Goal: Find specific page/section: Find specific page/section

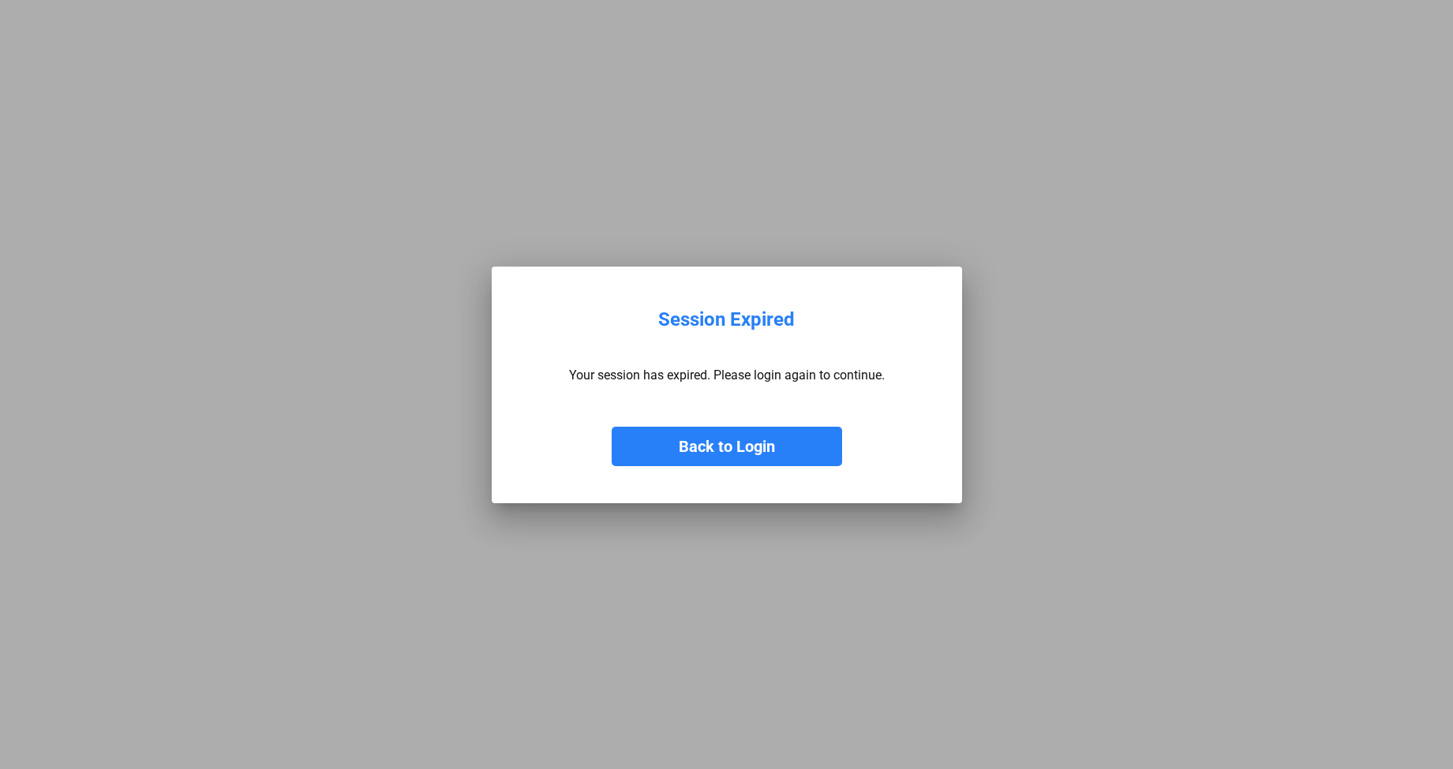
click at [771, 450] on button "Back to Login" at bounding box center [727, 446] width 230 height 39
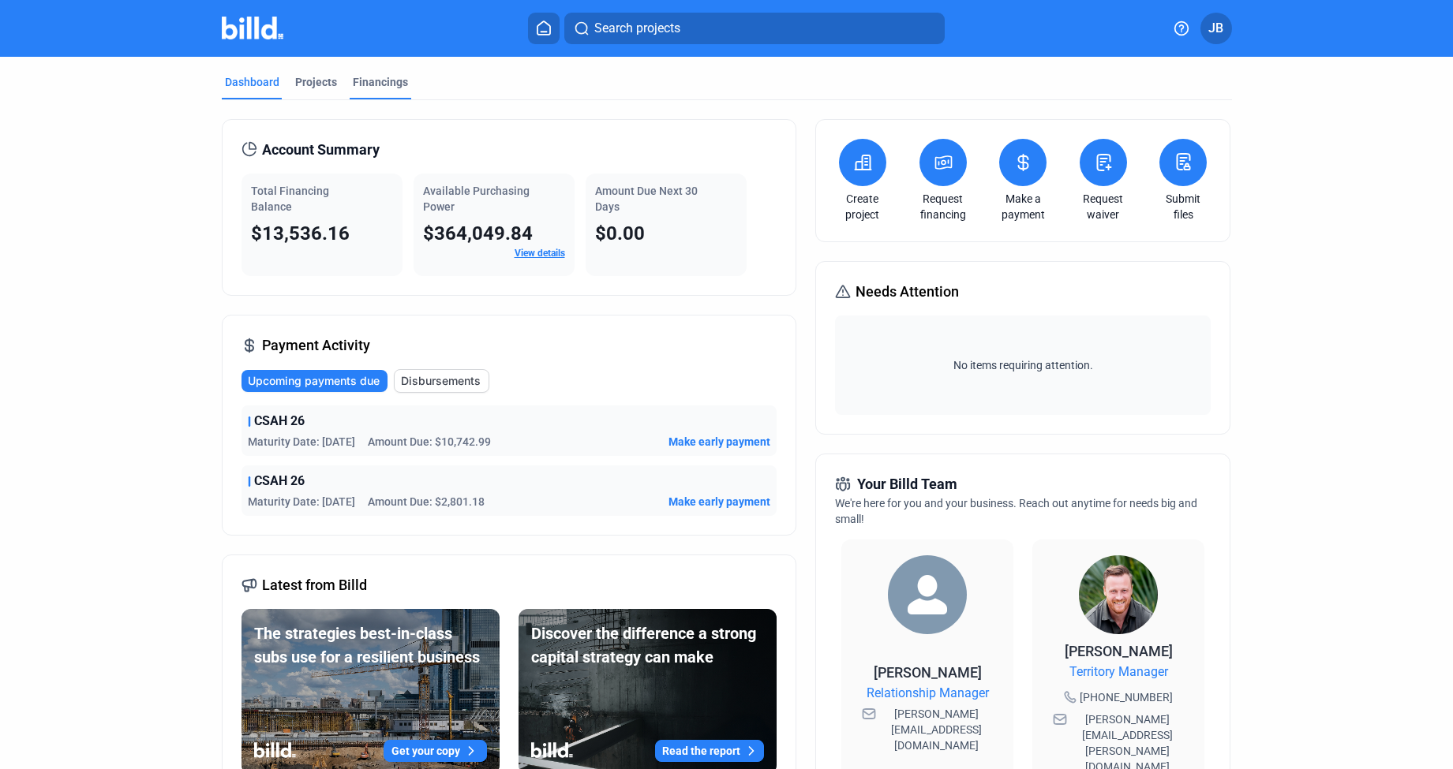
click at [372, 88] on div "Financings" at bounding box center [380, 82] width 55 height 16
